Goal: Task Accomplishment & Management: Manage account settings

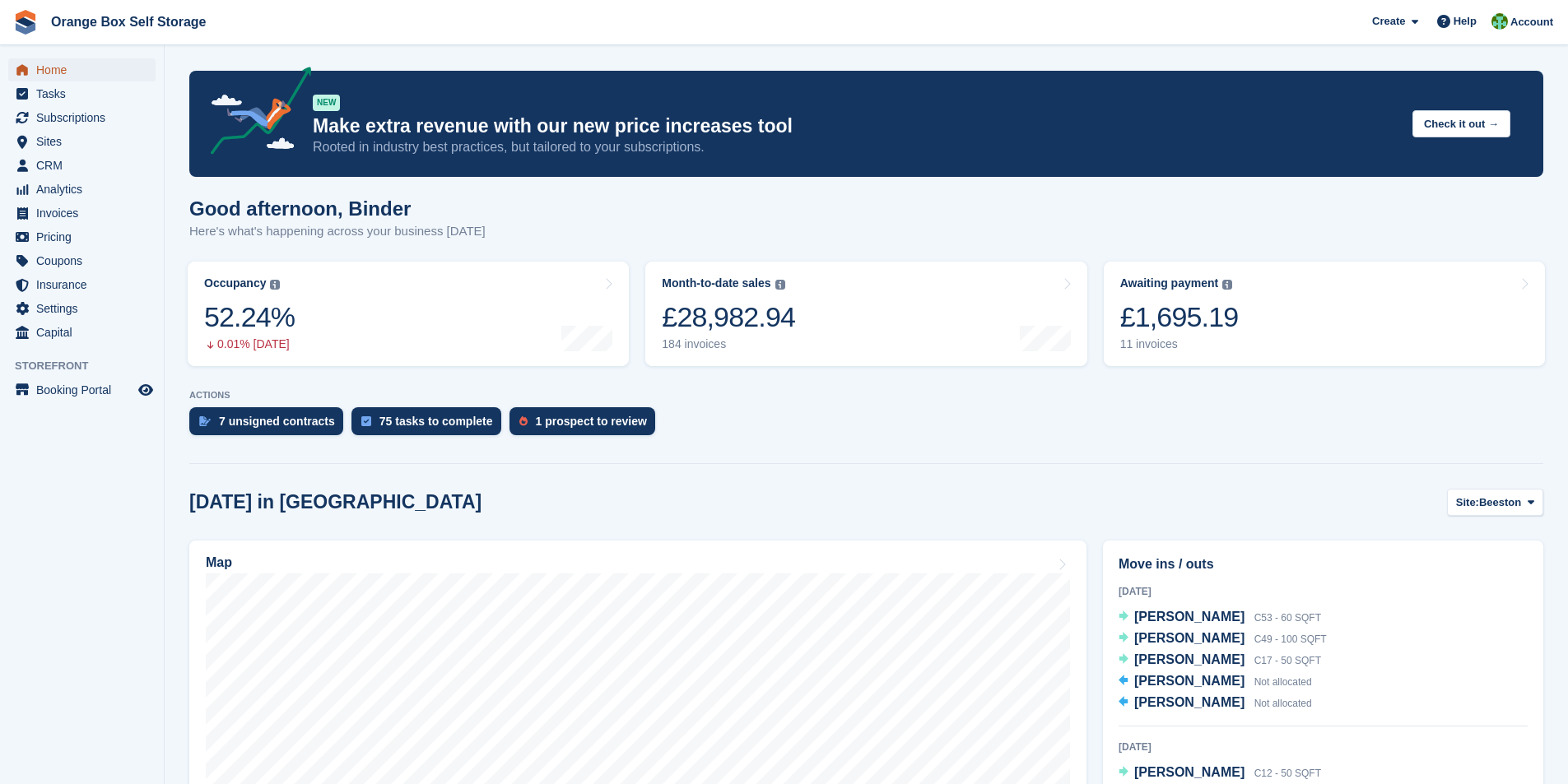
click at [47, 66] on span "Home" at bounding box center [85, 70] width 98 height 23
click at [61, 215] on span "Invoices" at bounding box center [85, 213] width 98 height 23
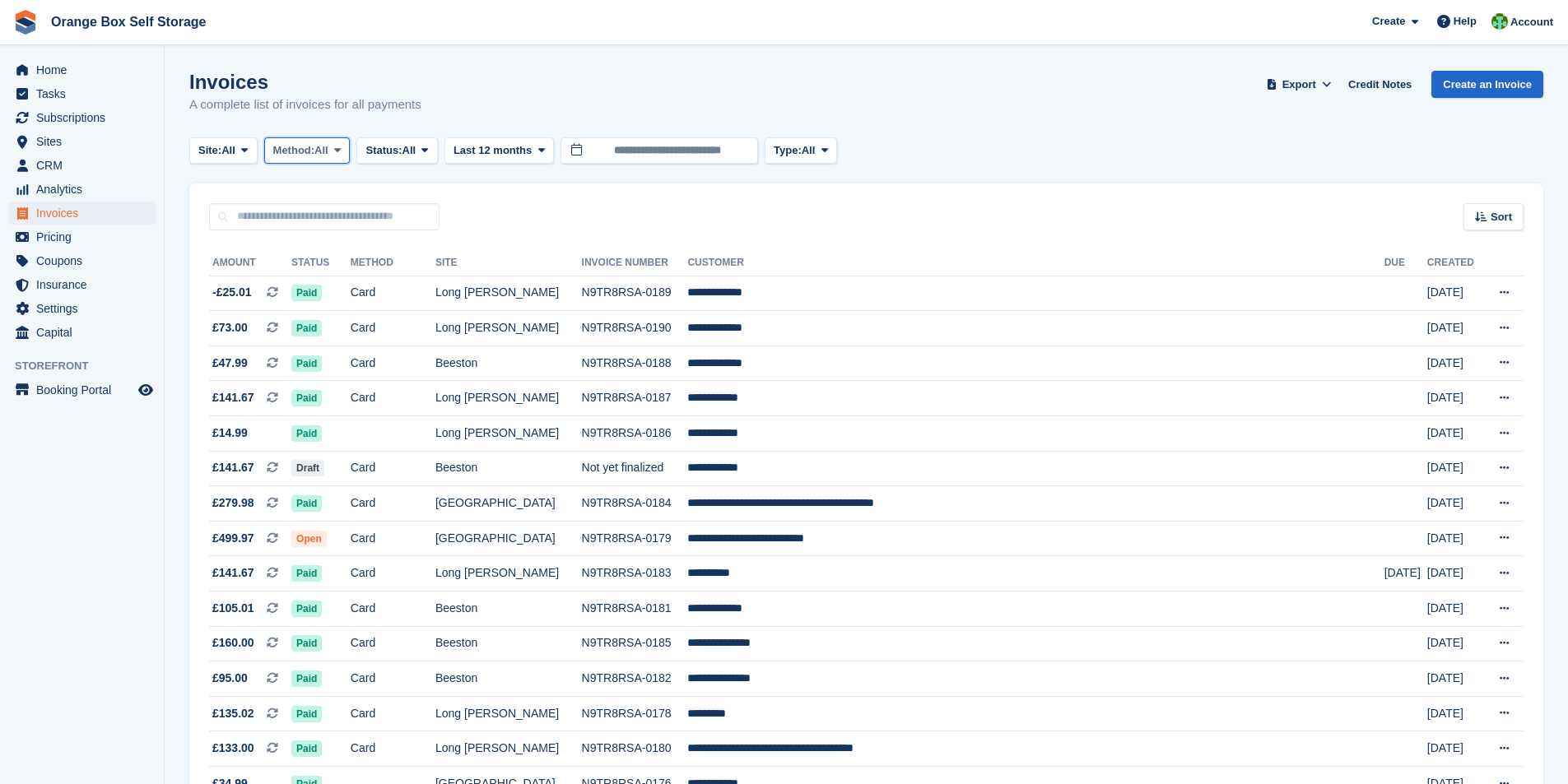
click at [337, 148] on span at bounding box center [337, 150] width 13 height 13
click at [402, 151] on span "Status:" at bounding box center [383, 150] width 36 height 17
click at [408, 281] on link "Open" at bounding box center [436, 279] width 143 height 30
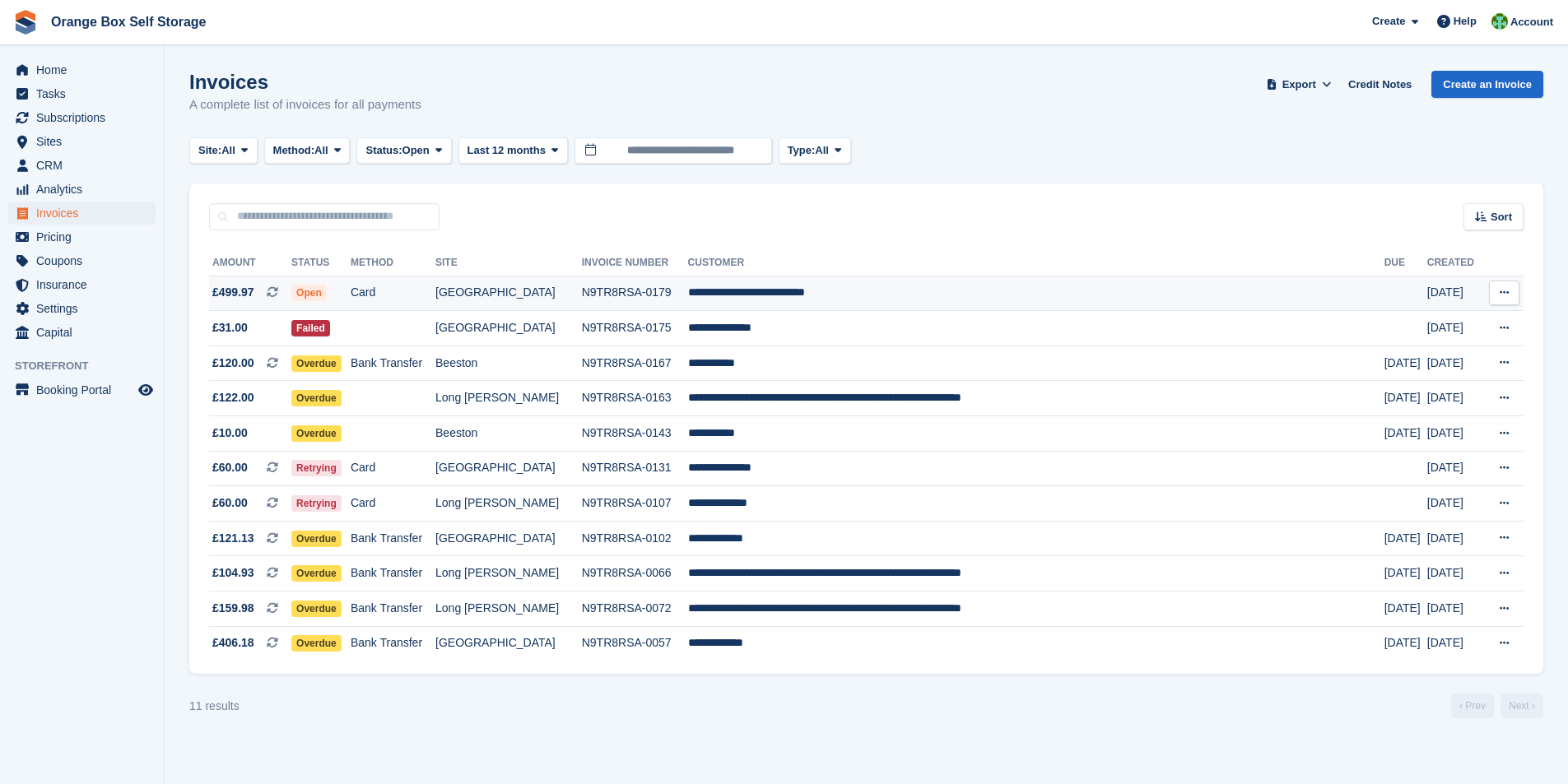
click at [687, 289] on td "N9TR8RSA-0179" at bounding box center [635, 294] width 106 height 36
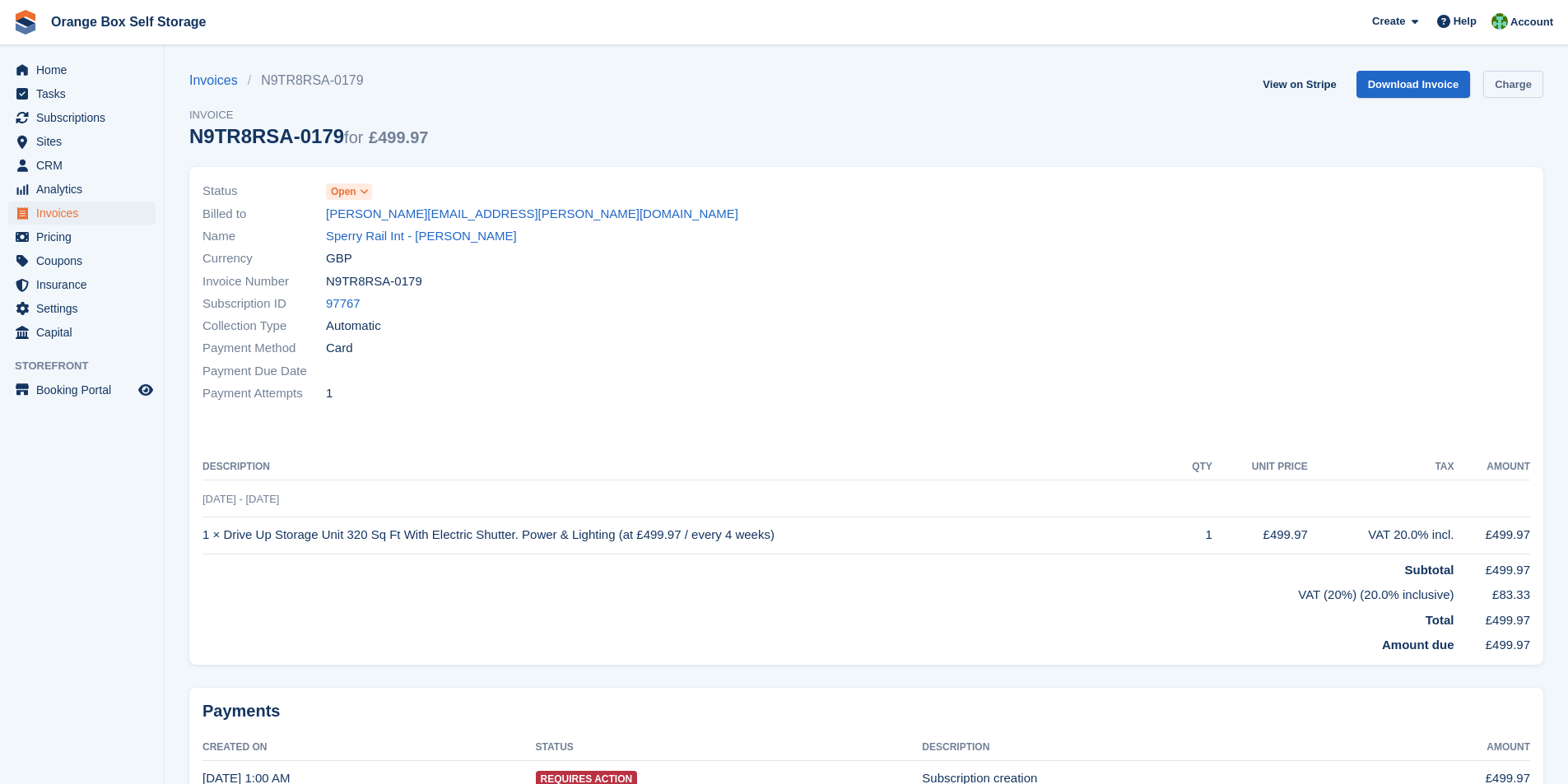
drag, startPoint x: 1510, startPoint y: 84, endPoint x: 1325, endPoint y: 240, distance: 242.0
click at [1511, 86] on link "Charge" at bounding box center [1513, 84] width 60 height 27
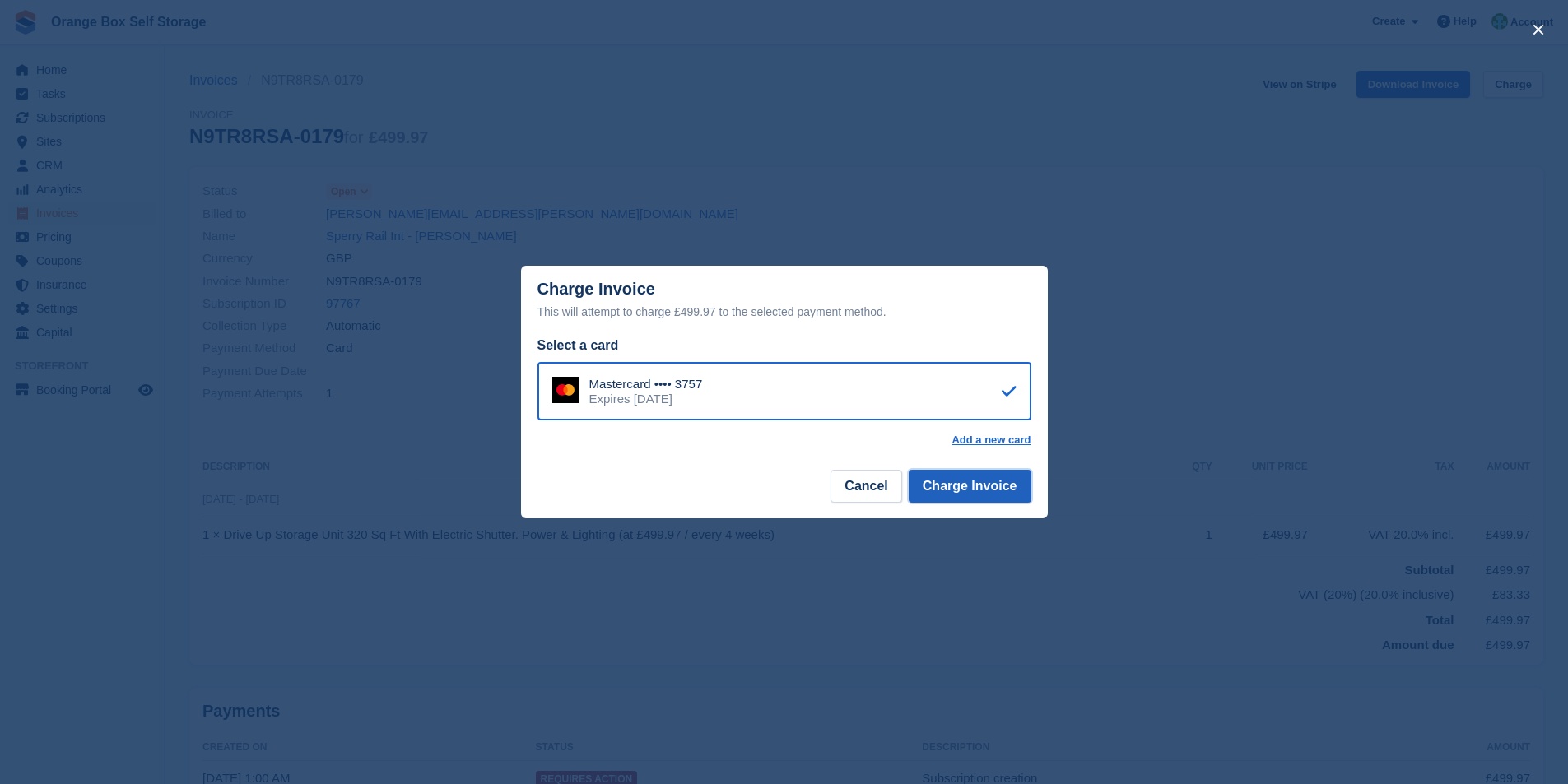
click at [969, 487] on button "Charge Invoice" at bounding box center [969, 486] width 122 height 33
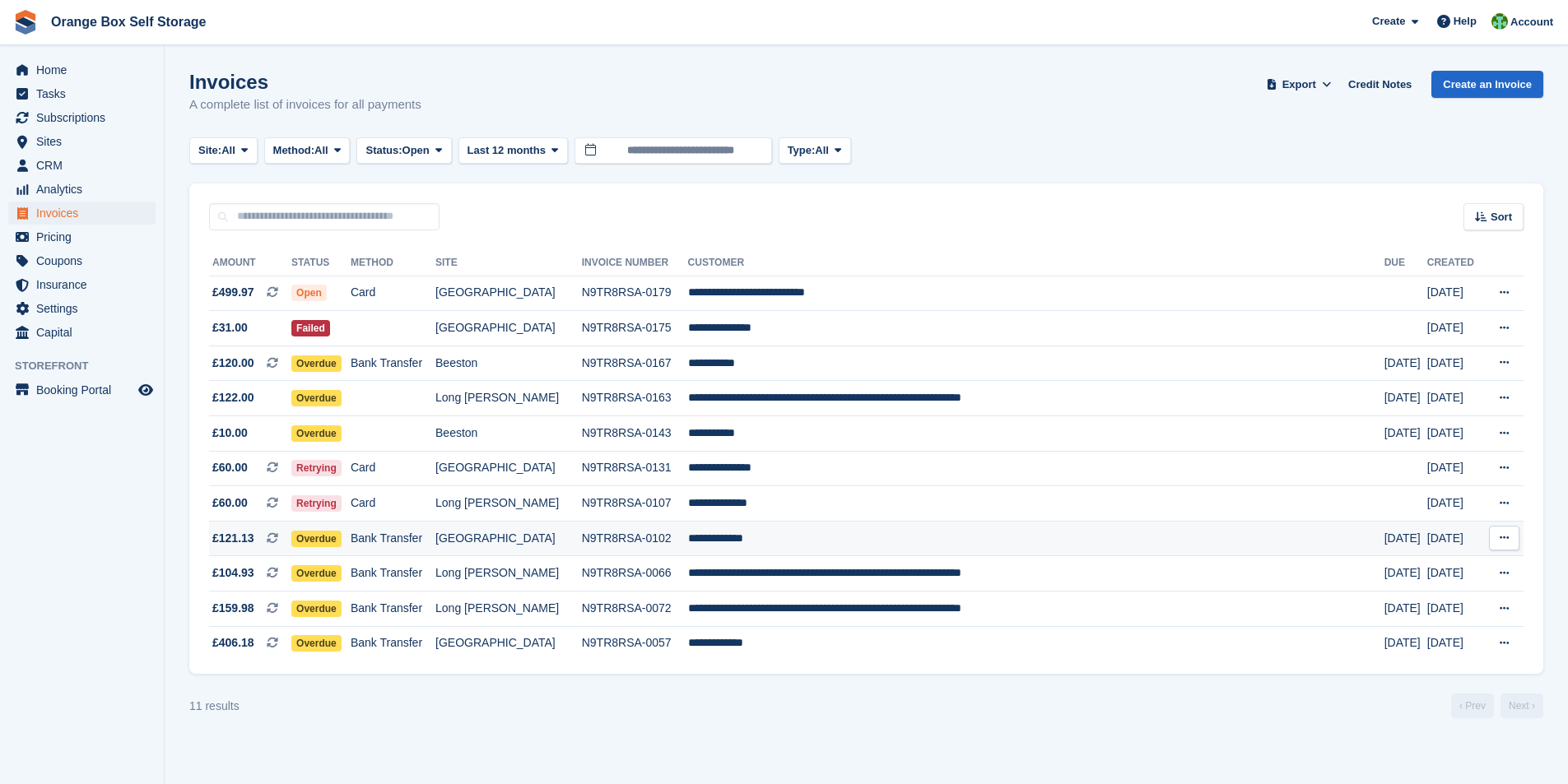
click at [418, 540] on td "Bank Transfer" at bounding box center [392, 539] width 85 height 36
click at [643, 289] on td "N9TR8RSA-0179" at bounding box center [635, 294] width 106 height 36
click at [779, 365] on td "**********" at bounding box center [1036, 363] width 696 height 36
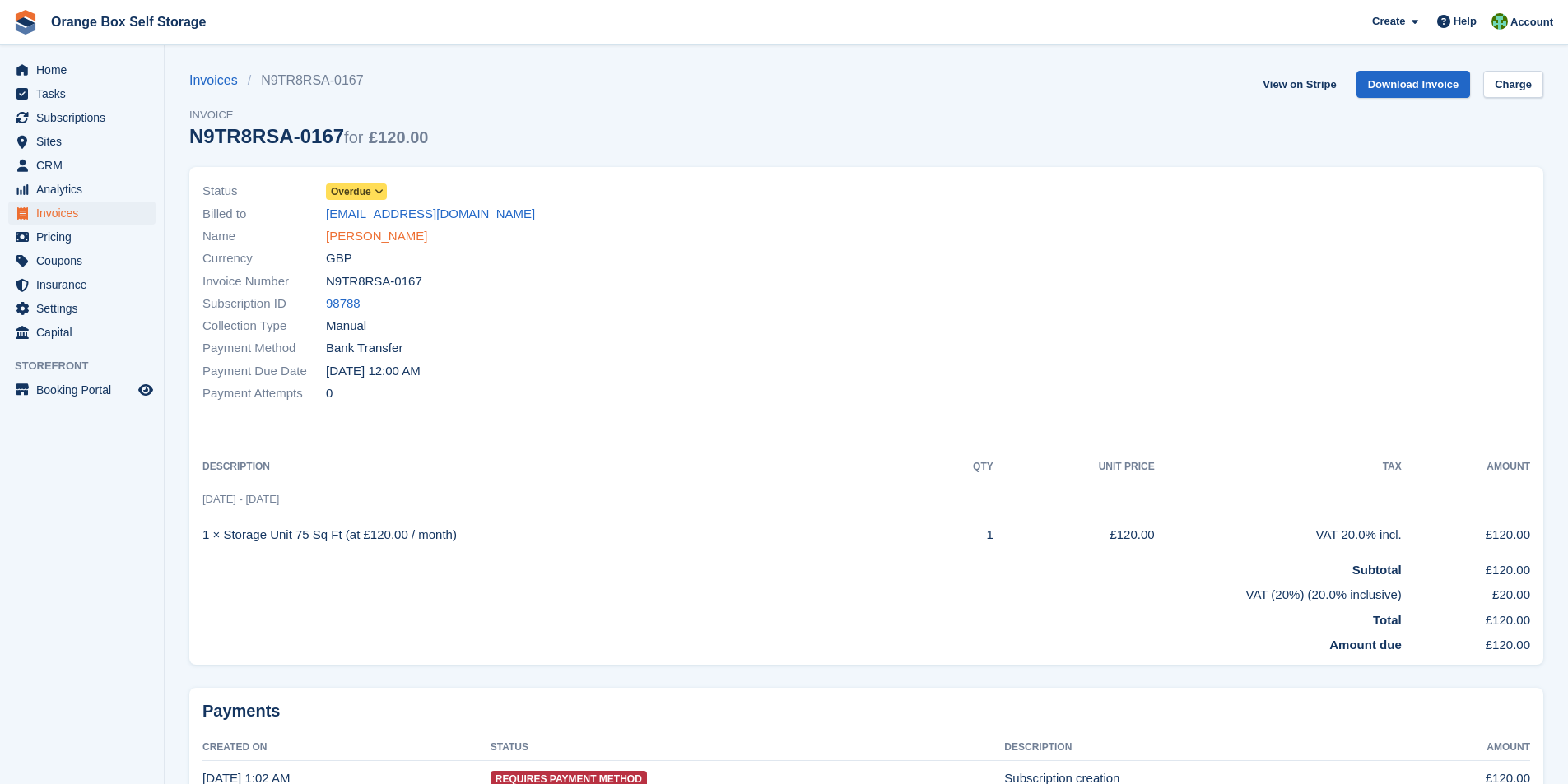
click at [357, 241] on link "Tim Pollard" at bounding box center [377, 236] width 101 height 19
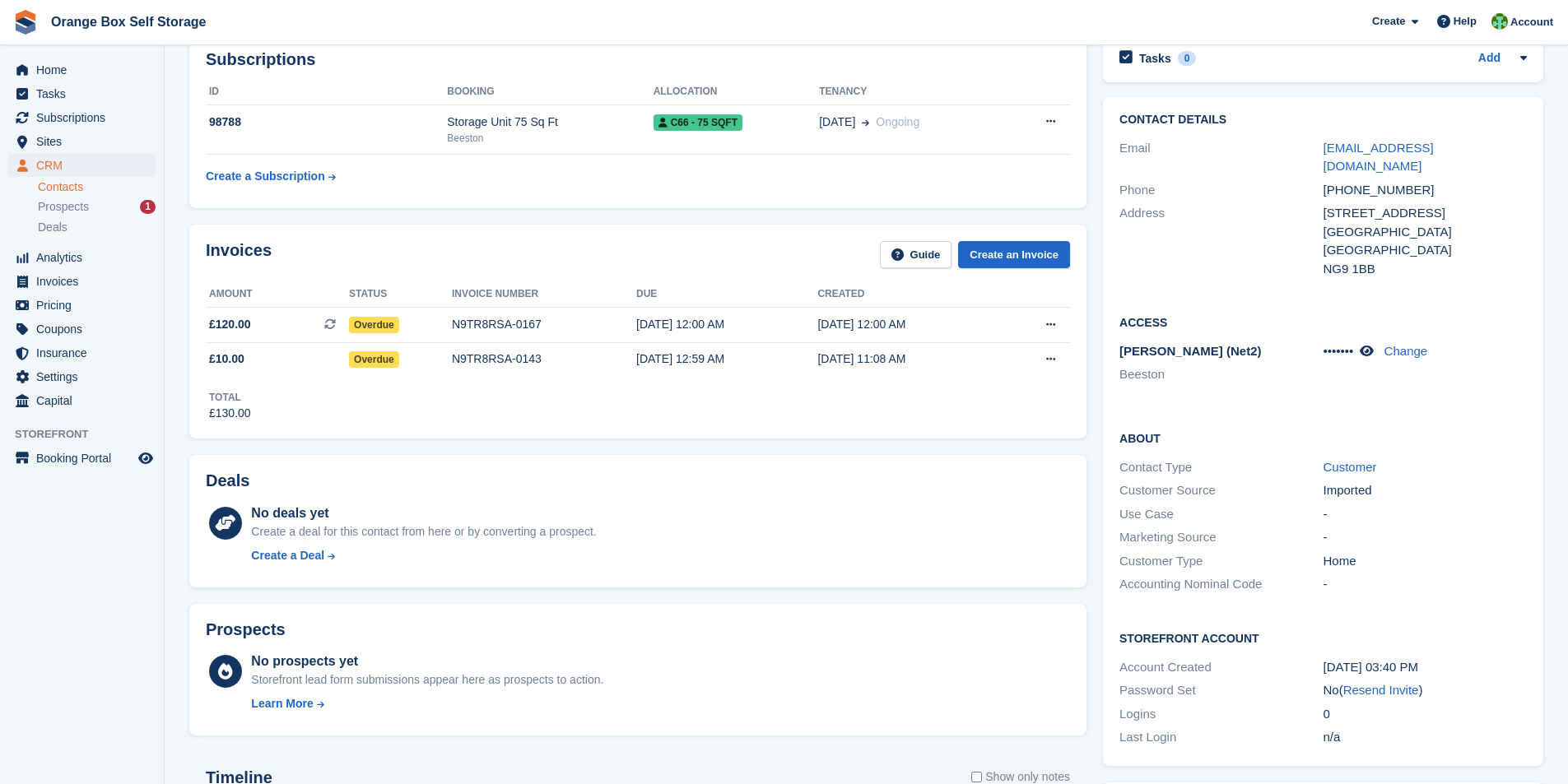
scroll to position [242, 0]
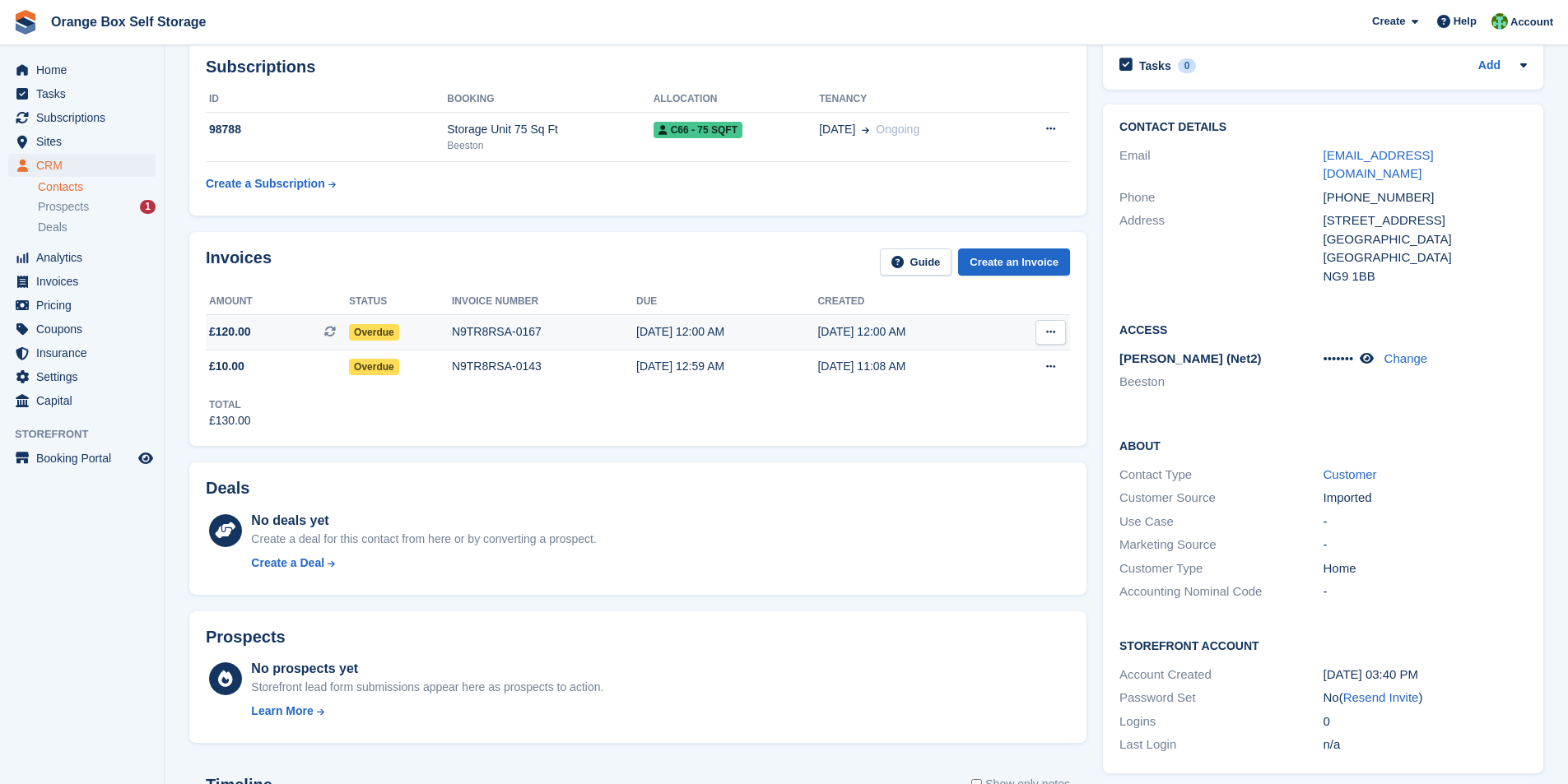
click at [1050, 335] on icon at bounding box center [1050, 331] width 9 height 11
click at [967, 367] on p "Download PDF" at bounding box center [987, 365] width 143 height 22
click at [758, 433] on div "Invoices Guide Create an Invoice Amount Status Invoice number Due Created £120.…" at bounding box center [638, 338] width 897 height 214
click at [1053, 369] on icon at bounding box center [1050, 366] width 9 height 11
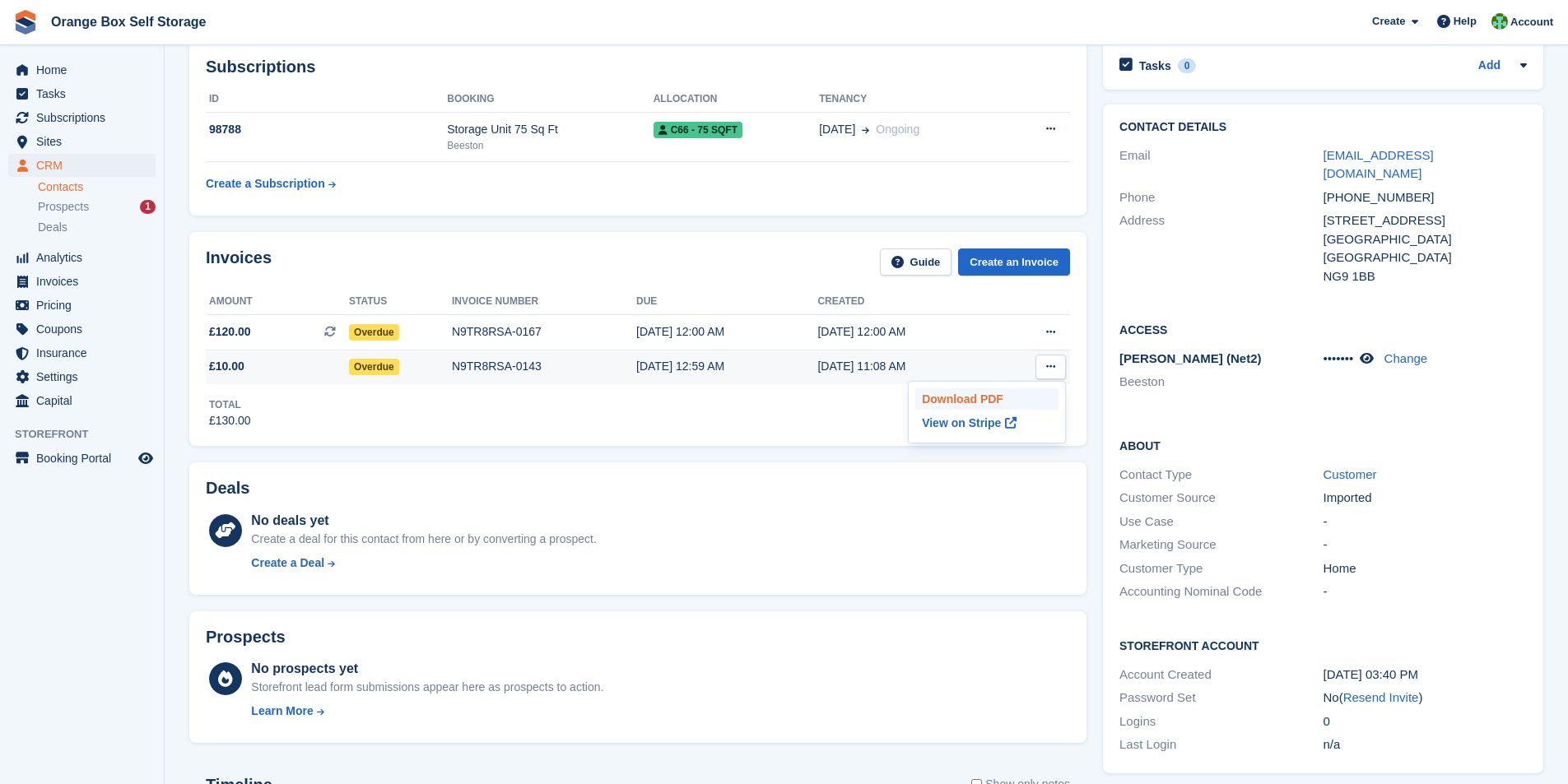
click at [955, 400] on p "Download PDF" at bounding box center [987, 399] width 143 height 22
